Goal: Task Accomplishment & Management: Complete application form

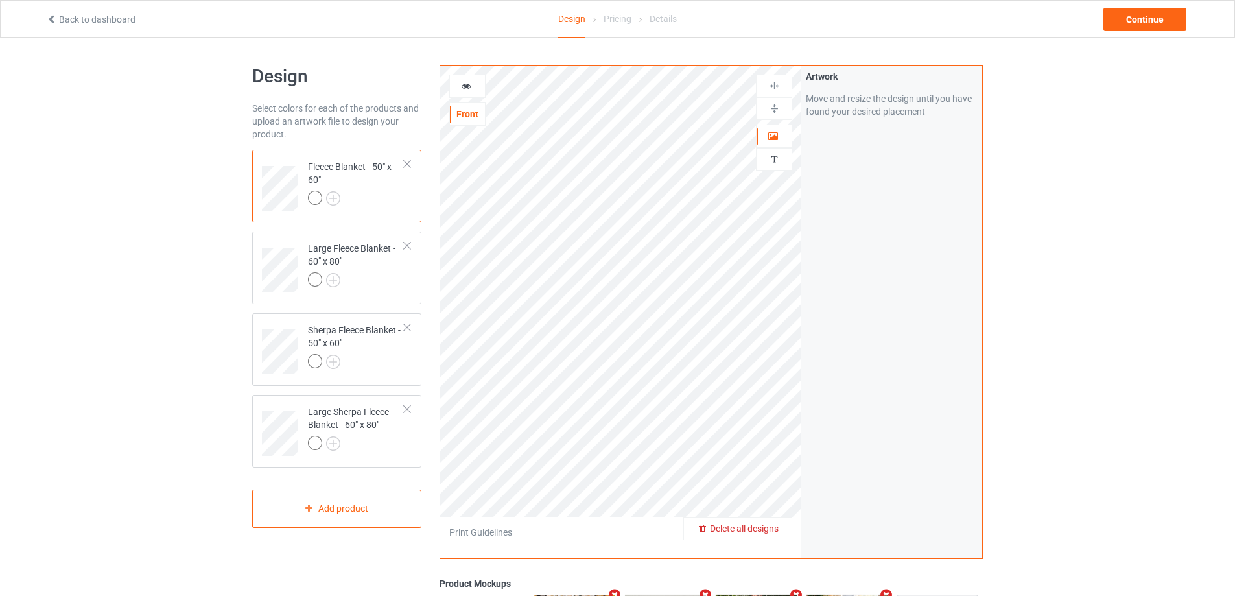
click at [773, 530] on span "Delete all designs" at bounding box center [744, 528] width 69 height 10
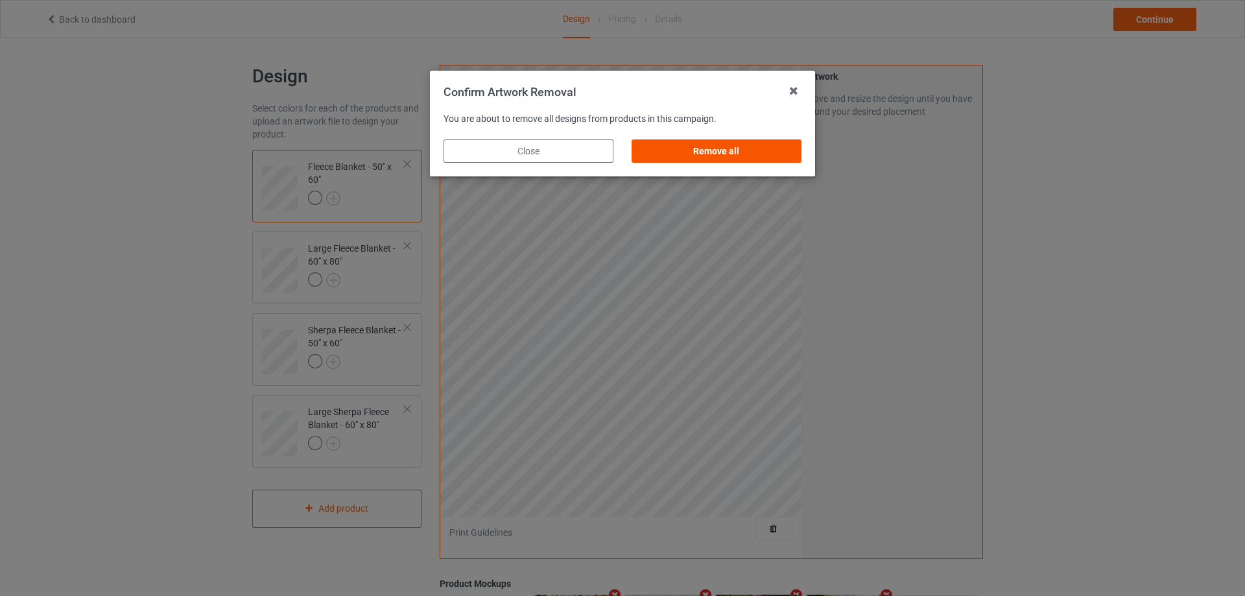
click at [733, 150] on div "Remove all" at bounding box center [717, 150] width 170 height 23
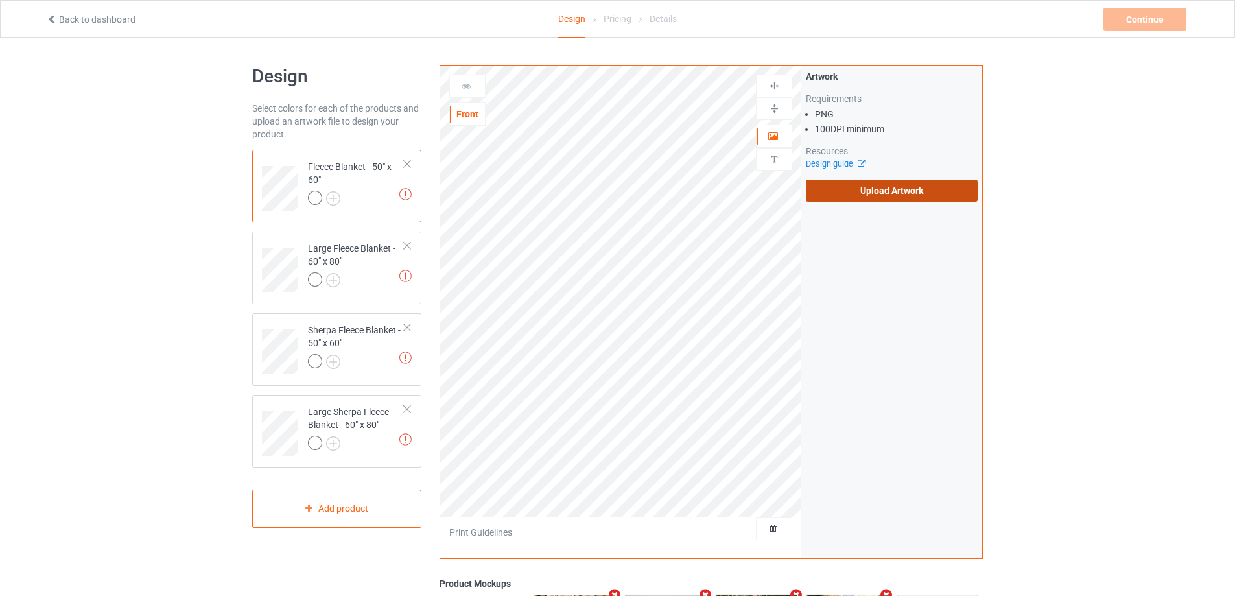
click at [855, 191] on label "Upload Artwork" at bounding box center [892, 191] width 172 height 22
click at [0, 0] on input "Upload Artwork" at bounding box center [0, 0] width 0 height 0
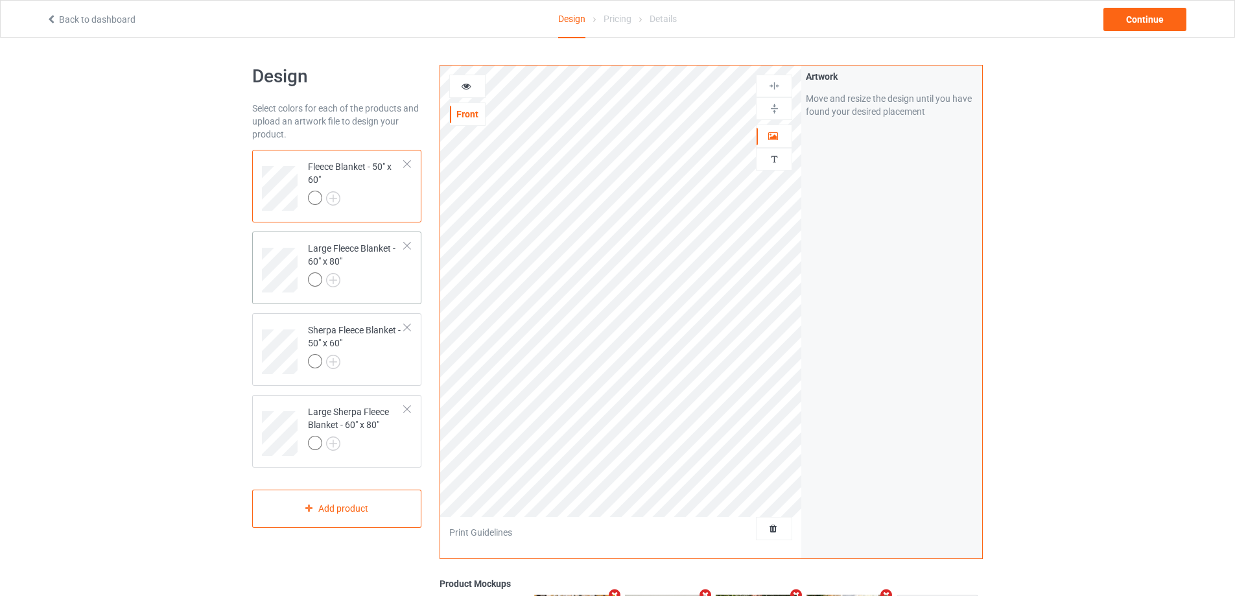
click at [400, 267] on div "Large Fleece Blanket - 60" x 80"" at bounding box center [356, 264] width 97 height 44
click at [773, 111] on img at bounding box center [774, 108] width 12 height 12
click at [771, 99] on div at bounding box center [774, 108] width 36 height 23
click at [774, 75] on div at bounding box center [774, 86] width 36 height 23
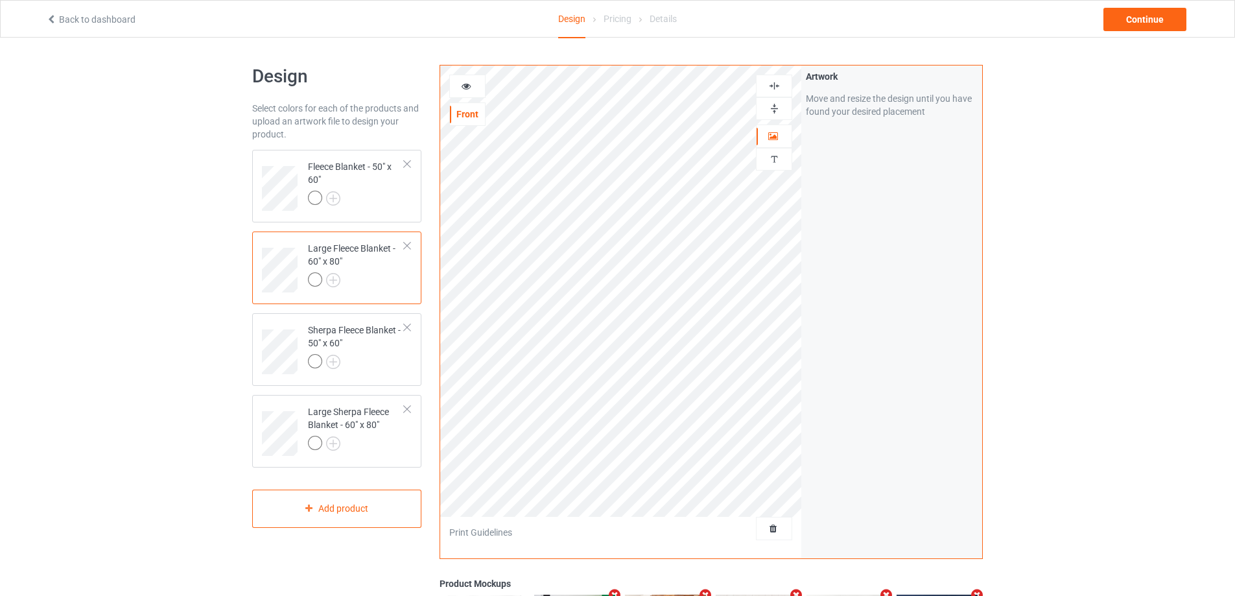
click at [775, 80] on img at bounding box center [774, 86] width 12 height 12
click at [775, 102] on div at bounding box center [774, 108] width 36 height 23
click at [374, 206] on div at bounding box center [356, 200] width 97 height 18
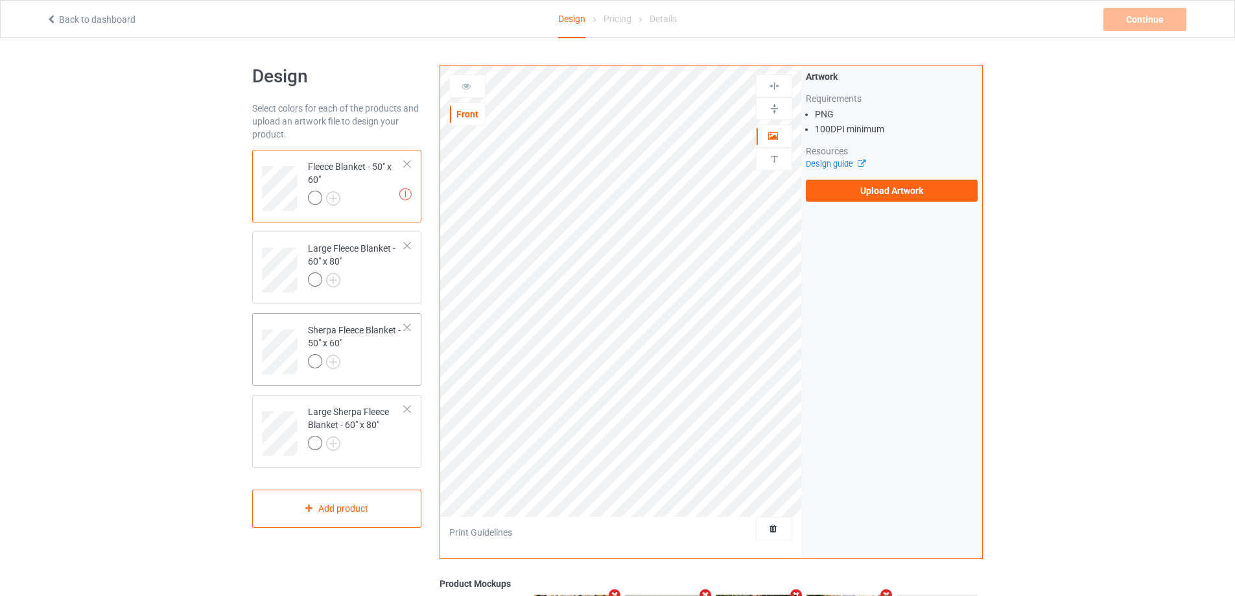
click at [388, 353] on div "Sherpa Fleece Blanket - 50" x 60"" at bounding box center [356, 346] width 97 height 44
click at [374, 433] on div "Large Sherpa Fleece Blanket - 60" x 80"" at bounding box center [356, 427] width 97 height 44
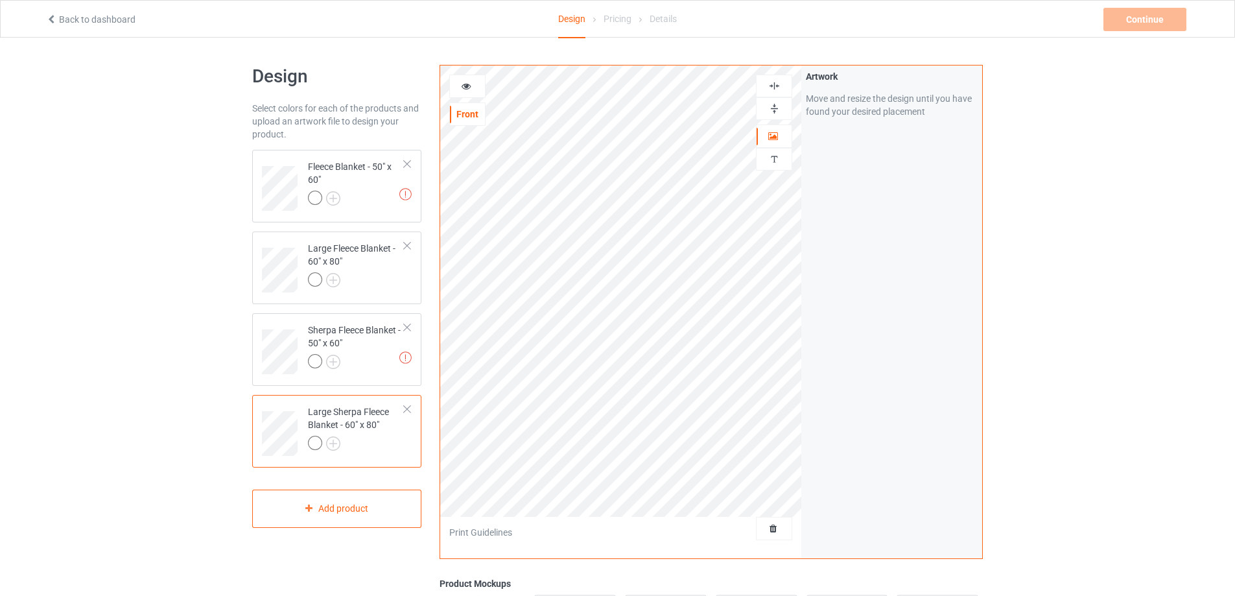
click at [775, 106] on img at bounding box center [774, 108] width 12 height 12
click at [774, 91] on img at bounding box center [774, 86] width 12 height 12
click at [774, 111] on img at bounding box center [774, 108] width 12 height 12
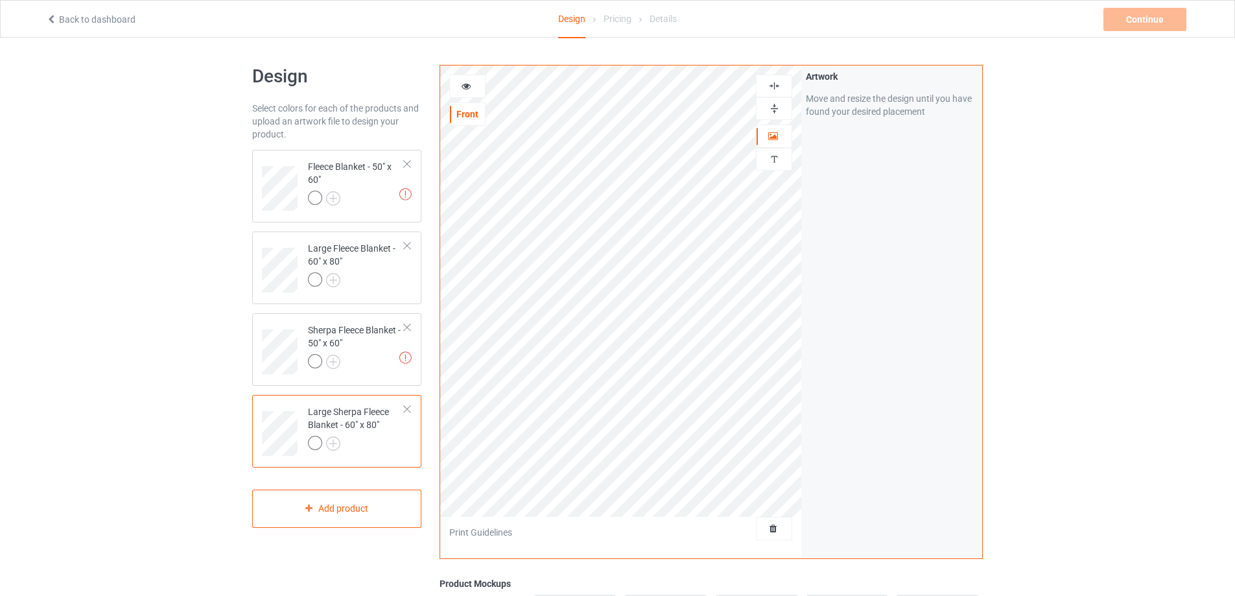
click at [774, 111] on img at bounding box center [774, 108] width 12 height 12
click at [360, 202] on div at bounding box center [356, 200] width 97 height 18
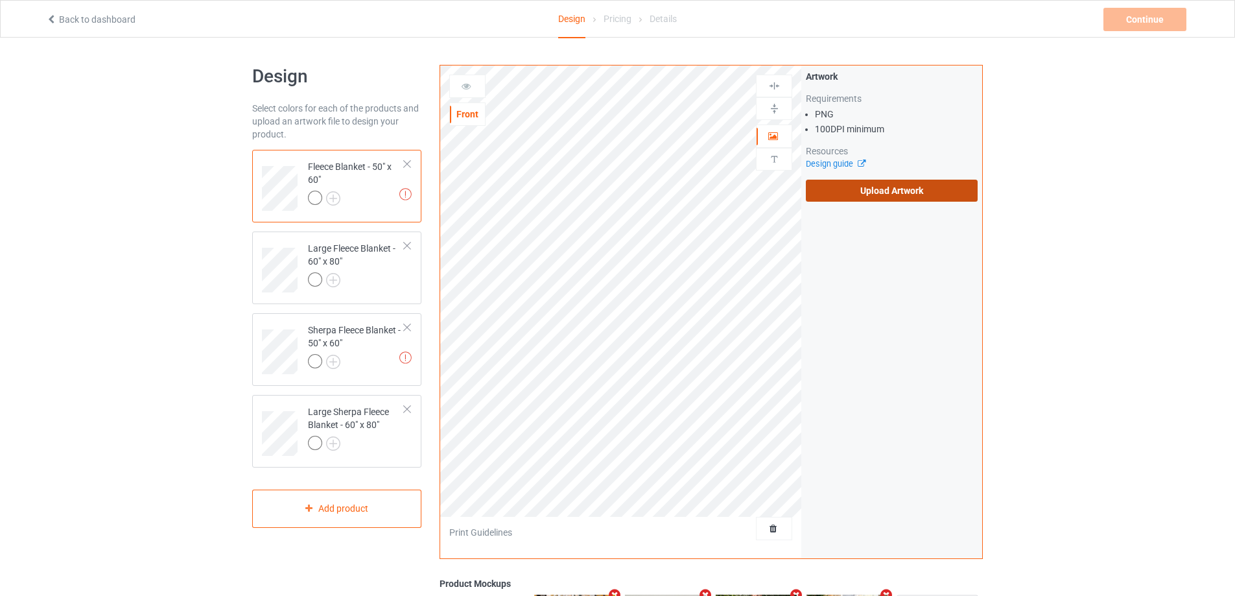
click at [848, 188] on label "Upload Artwork" at bounding box center [892, 191] width 172 height 22
click at [0, 0] on input "Upload Artwork" at bounding box center [0, 0] width 0 height 0
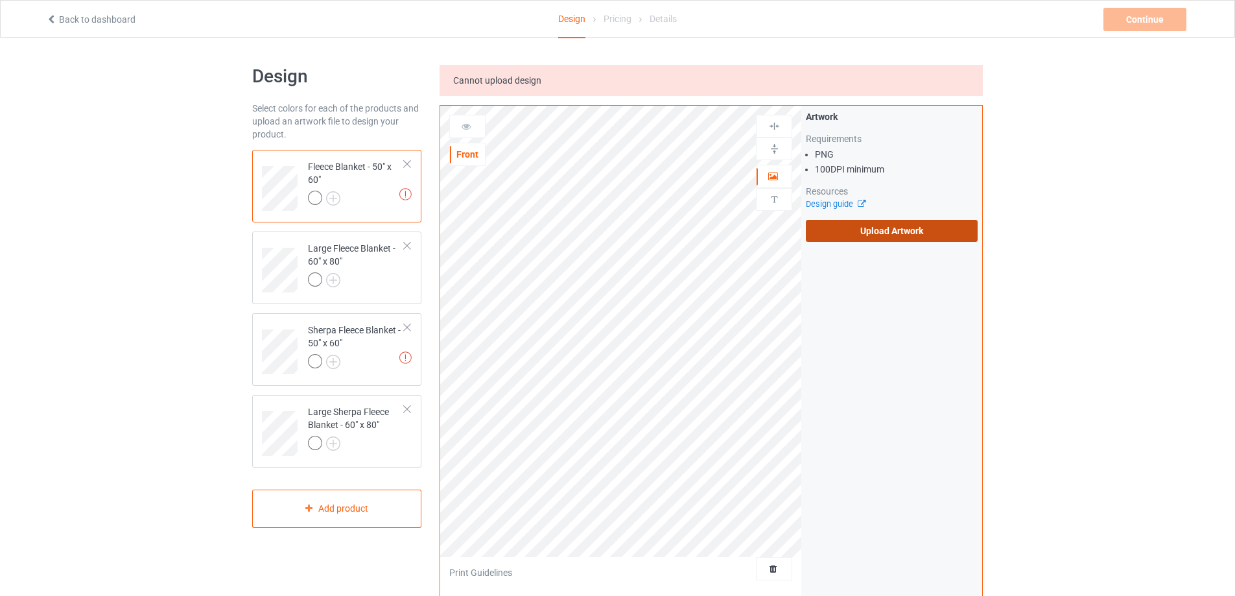
click at [878, 235] on label "Upload Artwork" at bounding box center [892, 231] width 172 height 22
click at [0, 0] on input "Upload Artwork" at bounding box center [0, 0] width 0 height 0
click at [893, 233] on label "Upload Artwork" at bounding box center [892, 231] width 172 height 22
click at [0, 0] on input "Upload Artwork" at bounding box center [0, 0] width 0 height 0
click at [888, 226] on label "Upload Artwork" at bounding box center [892, 231] width 172 height 22
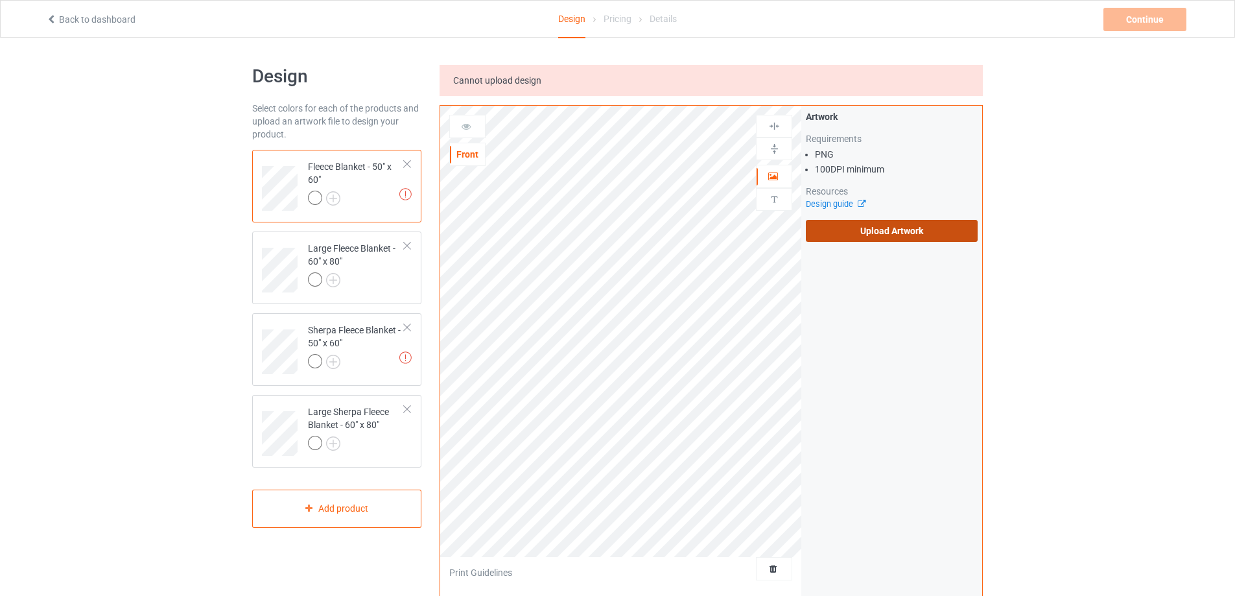
click at [0, 0] on input "Upload Artwork" at bounding box center [0, 0] width 0 height 0
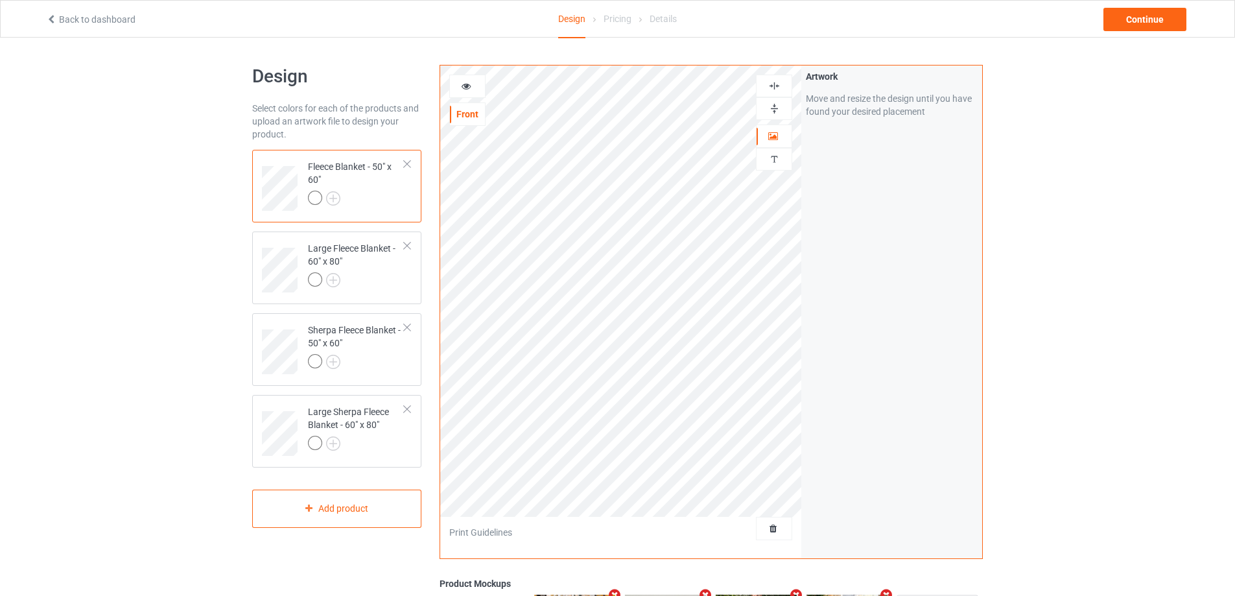
click at [778, 106] on img at bounding box center [774, 108] width 12 height 12
click at [773, 90] on img at bounding box center [774, 86] width 12 height 12
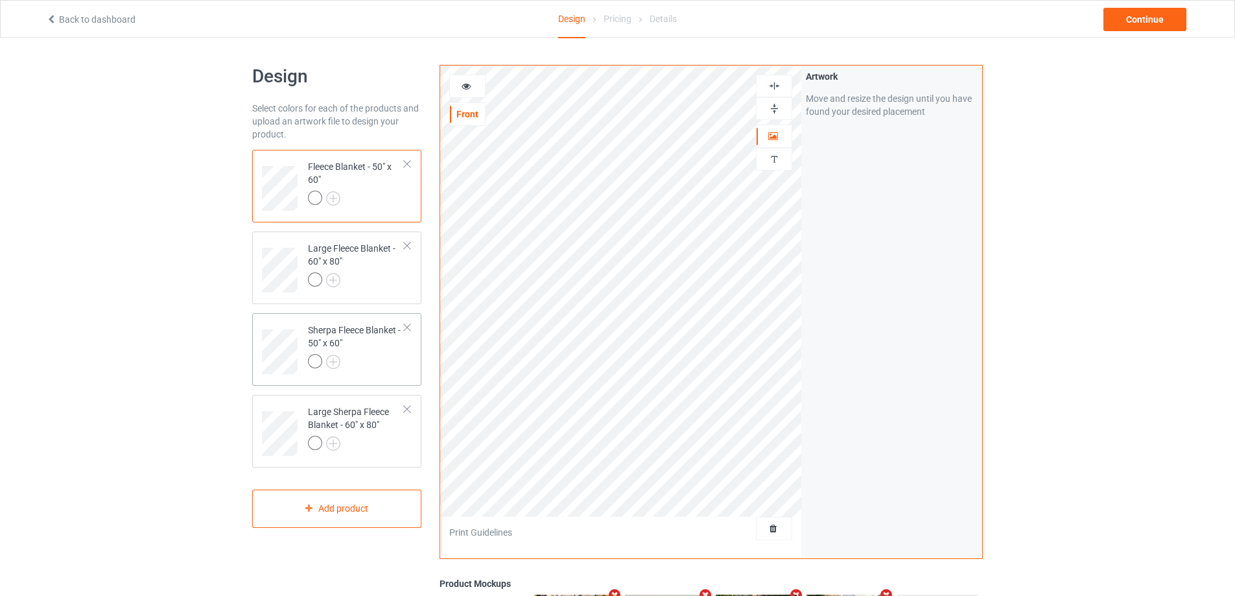
click at [384, 360] on div at bounding box center [356, 363] width 97 height 18
click at [774, 112] on img at bounding box center [774, 108] width 12 height 12
click at [772, 86] on img at bounding box center [774, 86] width 12 height 12
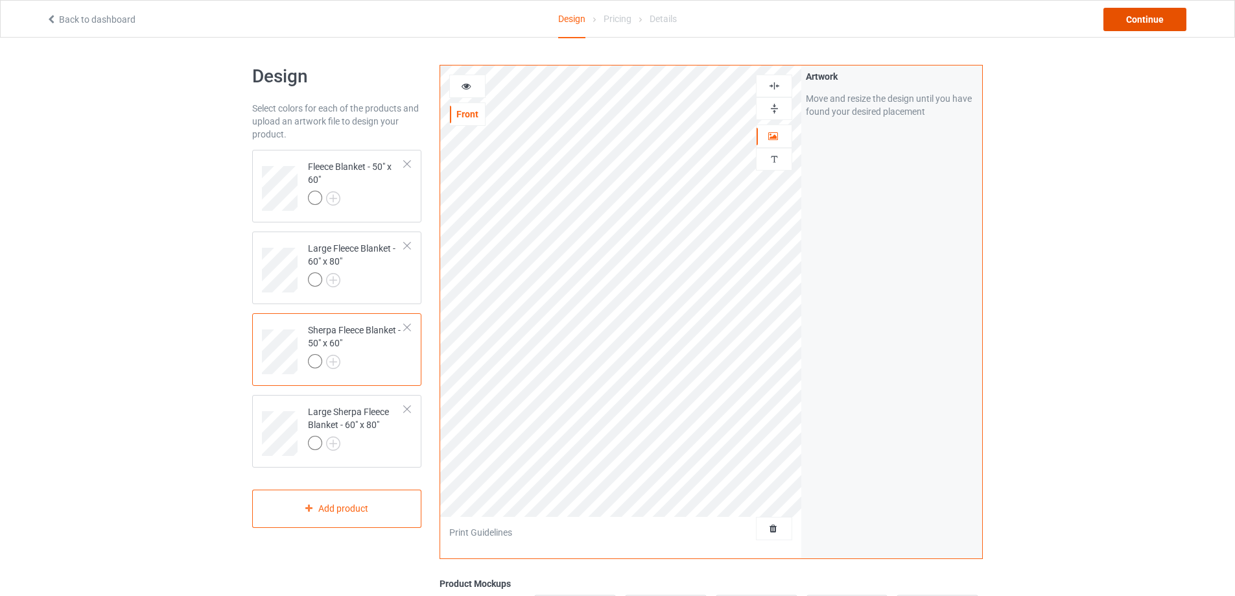
click at [1115, 24] on div "Continue" at bounding box center [1145, 19] width 83 height 23
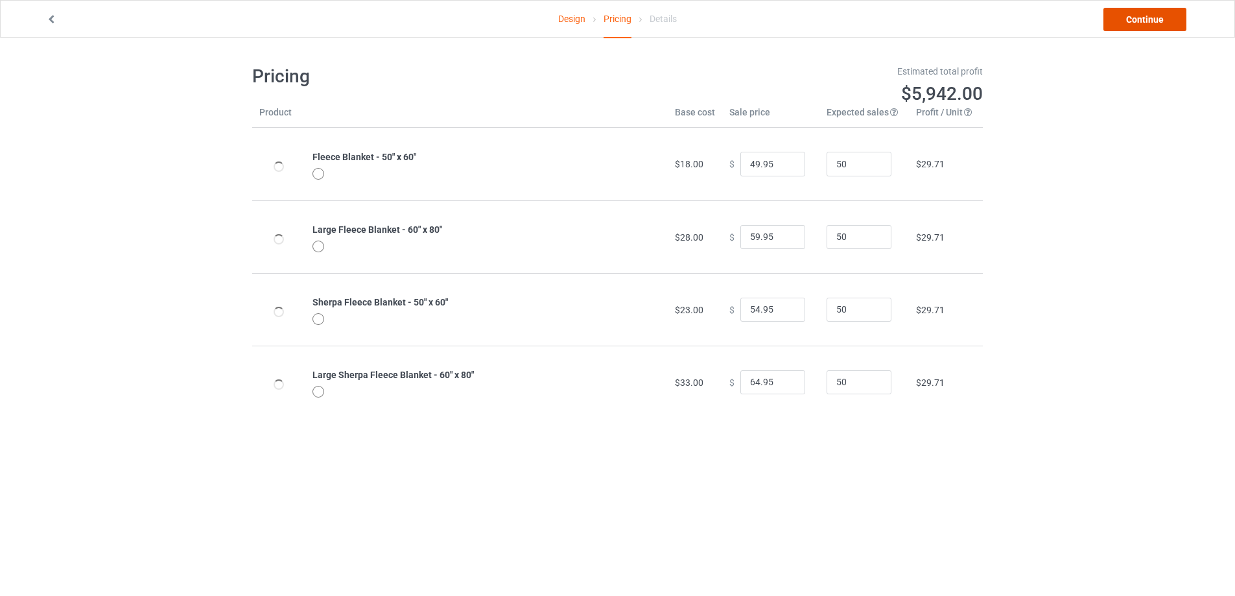
click at [1115, 24] on link "Continue" at bounding box center [1145, 19] width 83 height 23
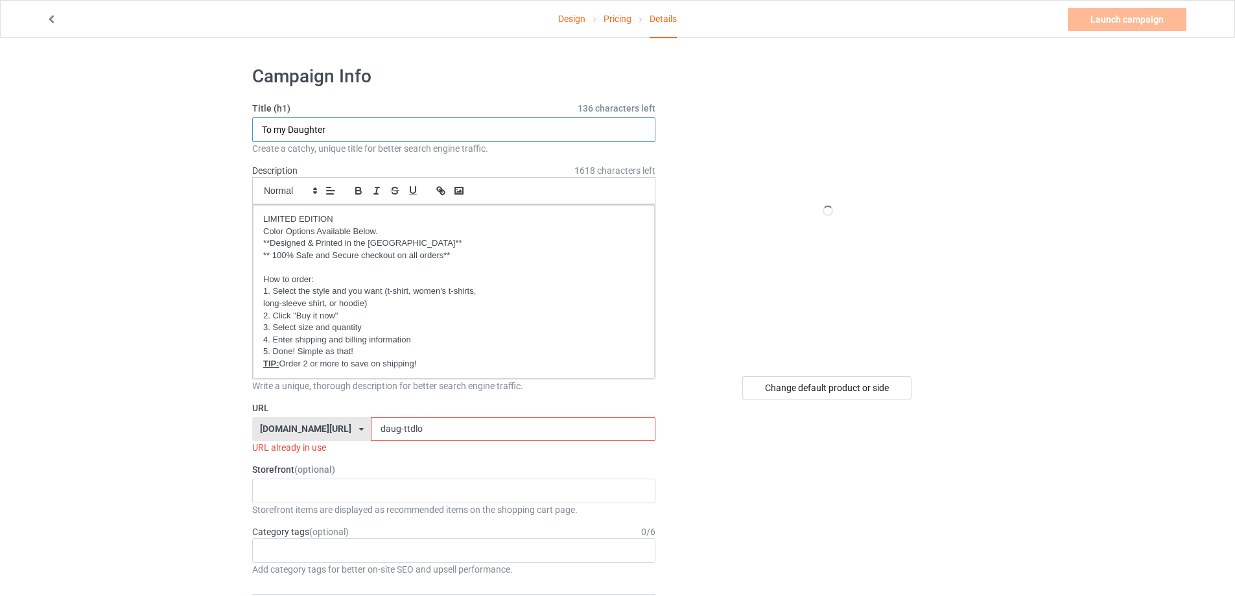
drag, startPoint x: 362, startPoint y: 129, endPoint x: 289, endPoint y: 129, distance: 73.9
click at [289, 129] on input "To my Daughter" at bounding box center [453, 129] width 403 height 25
type input "To my Son"
drag, startPoint x: 378, startPoint y: 431, endPoint x: 318, endPoint y: 421, distance: 60.4
click at [318, 421] on div "[DOMAIN_NAME][URL] [DOMAIN_NAME][URL] [DOMAIN_NAME][URL] [DOMAIN_NAME][URL] [DO…" at bounding box center [453, 429] width 403 height 25
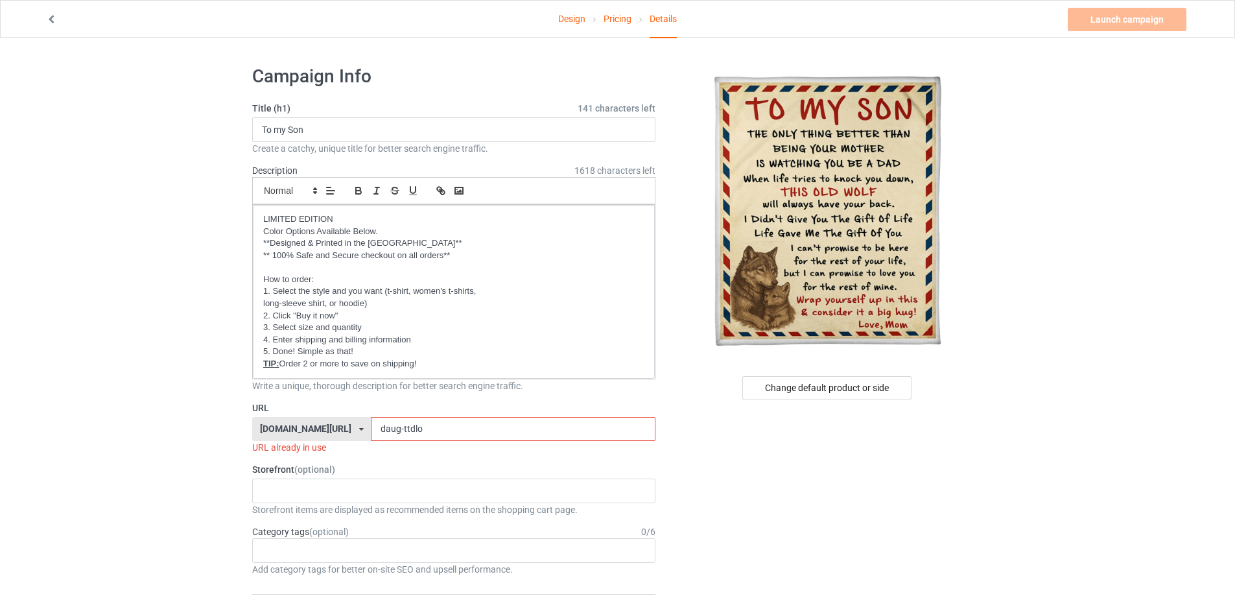
drag, startPoint x: 395, startPoint y: 427, endPoint x: 298, endPoint y: 423, distance: 96.7
click at [298, 423] on div "[DOMAIN_NAME][URL] [DOMAIN_NAME][URL] [DOMAIN_NAME][URL] [DOMAIN_NAME][URL] [DO…" at bounding box center [453, 429] width 403 height 25
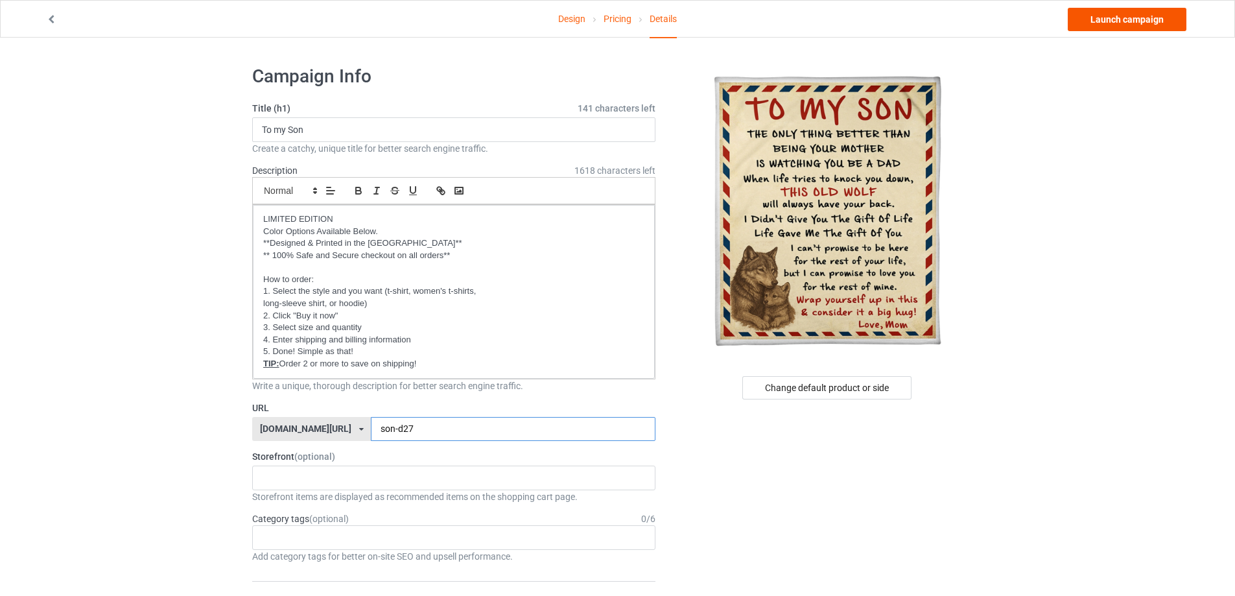
type input "son-d27"
click at [1082, 18] on link "Launch campaign" at bounding box center [1127, 19] width 119 height 23
